Goal: Task Accomplishment & Management: Complete application form

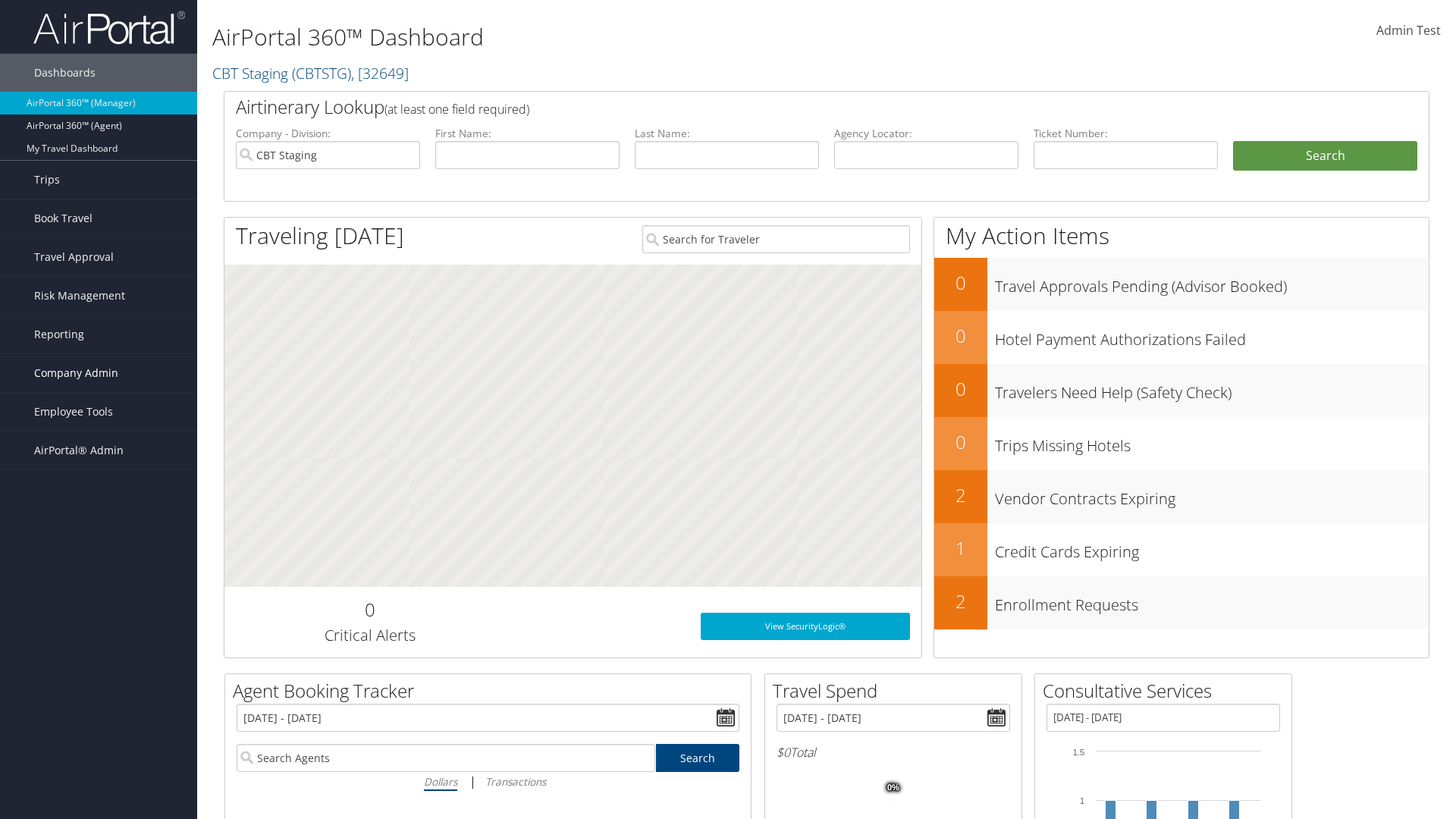
click at [98, 373] on span "Company Admin" at bounding box center [76, 373] width 84 height 38
click at [98, 494] on link "Vendor Contracts" at bounding box center [98, 494] width 197 height 23
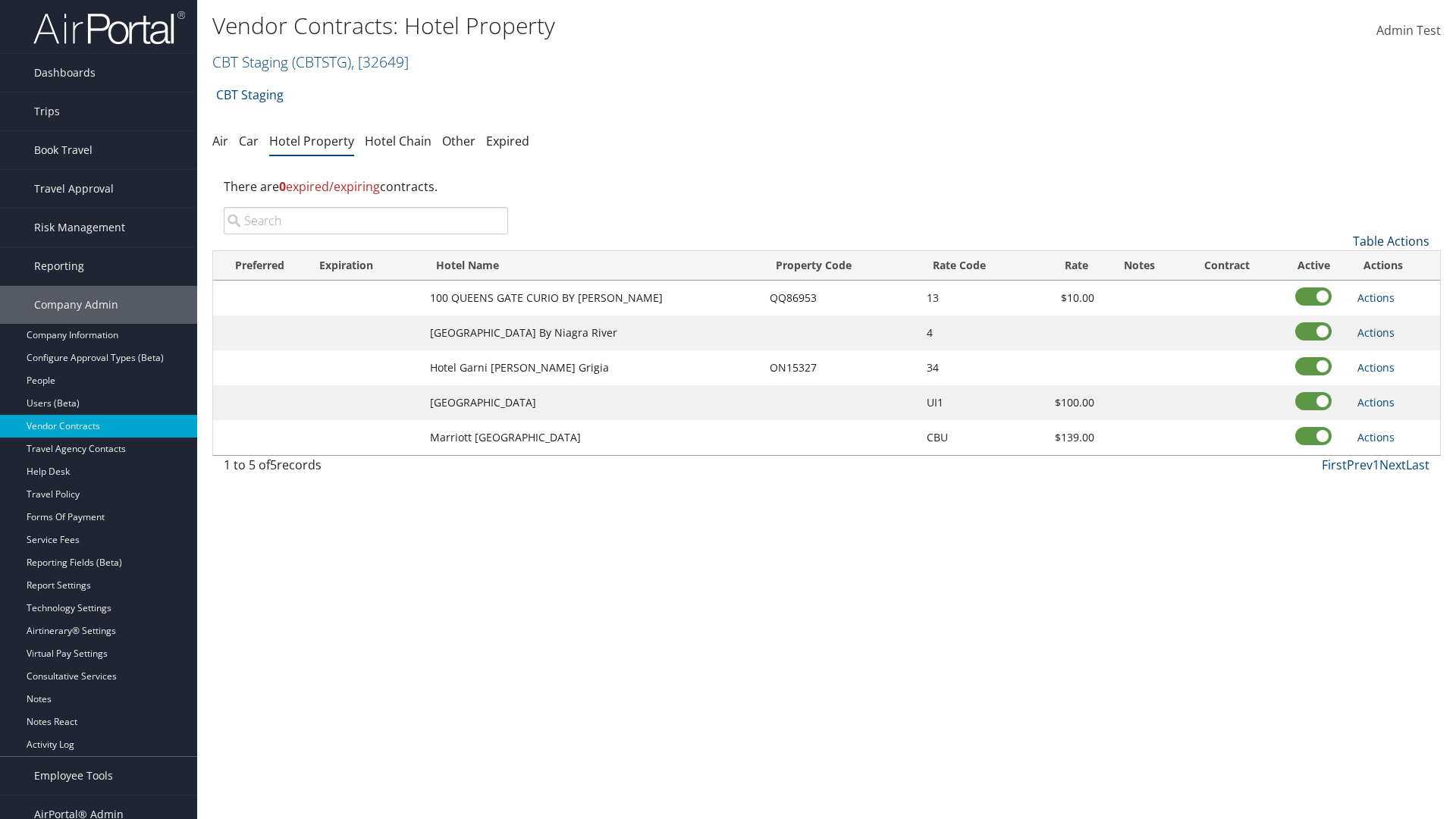
click at [1391, 241] on link "Table Actions" at bounding box center [1391, 241] width 77 height 17
click at [1340, 264] on link "Add New Contract" at bounding box center [1340, 264] width 200 height 26
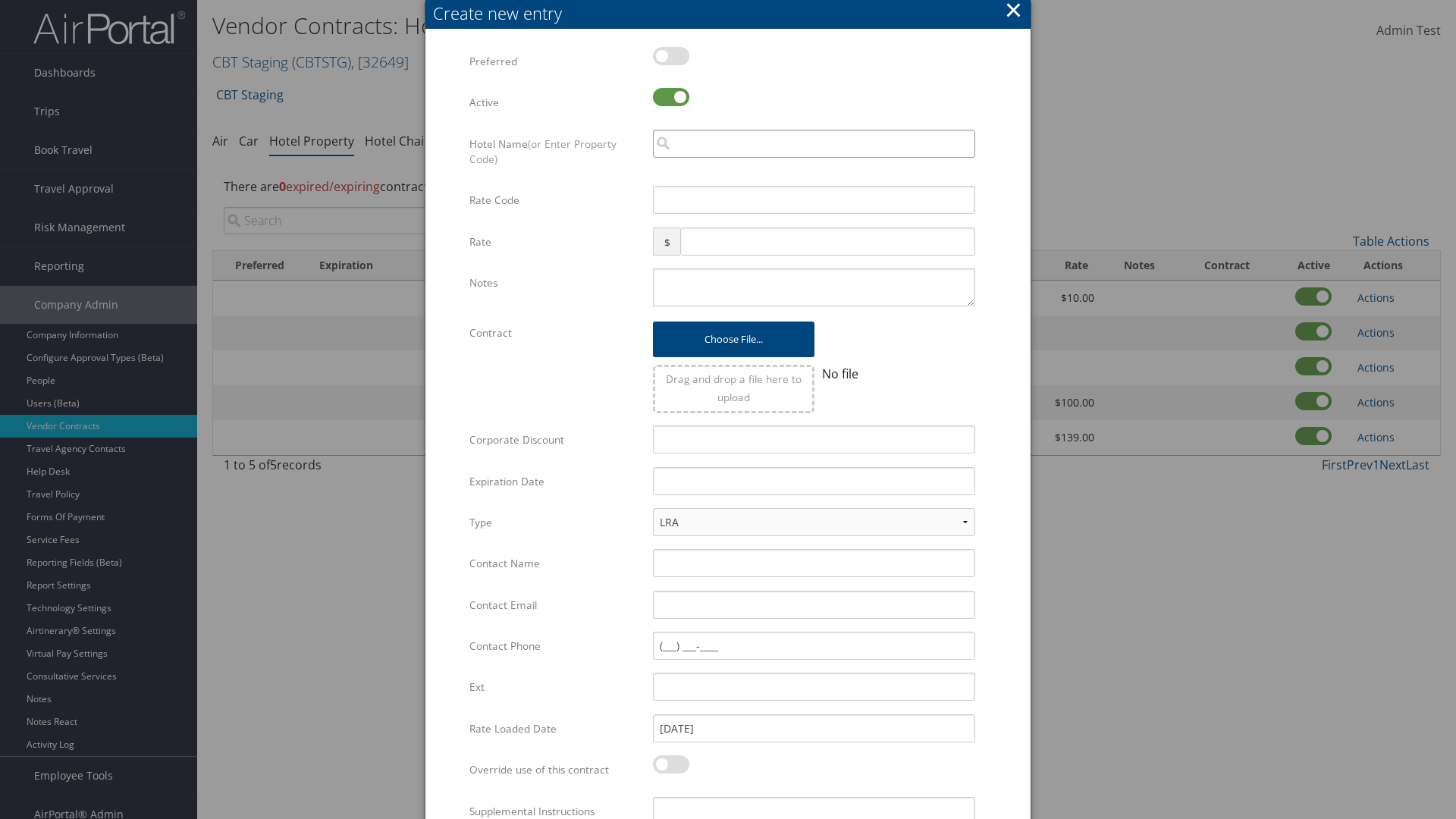
click at [814, 143] on input "search" at bounding box center [814, 144] width 322 height 28
type input "Cali"
